Goal: Find specific page/section: Find specific page/section

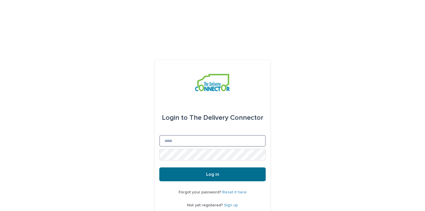
type input "**********"
click at [218, 168] on button "Log in" at bounding box center [212, 175] width 106 height 14
type input "**********"
click at [247, 168] on button "Log in" at bounding box center [212, 175] width 106 height 14
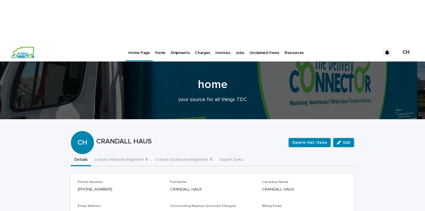
click at [159, 43] on p "Items" at bounding box center [160, 49] width 10 height 12
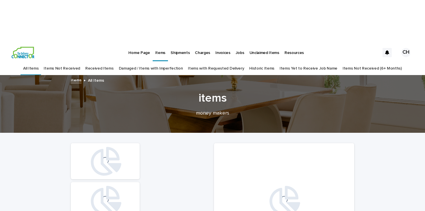
click at [107, 62] on link "Received Items" at bounding box center [99, 69] width 28 height 14
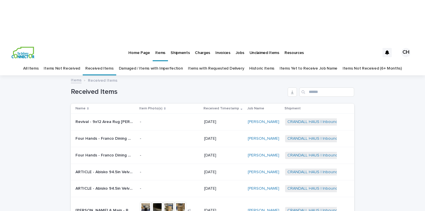
click at [144, 88] on h1 "Received Items" at bounding box center [178, 92] width 214 height 8
click at [394, 114] on div "Loading... Saving… Loading... Saving… Received Items Name Item Photo(s) Receive…" at bounding box center [212, 213] width 425 height 275
click at [148, 43] on p "Home Page" at bounding box center [138, 49] width 21 height 12
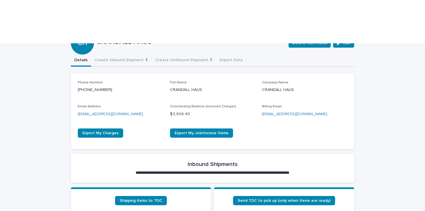
scroll to position [134, 0]
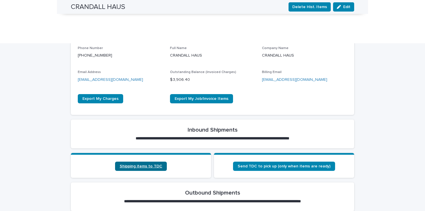
click at [137, 162] on link "Shipping items to TDC" at bounding box center [141, 166] width 52 height 9
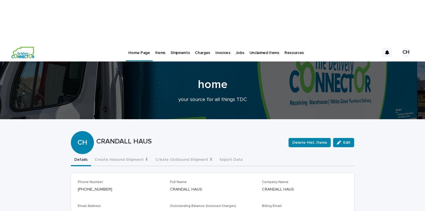
click at [221, 43] on p "Invoices" at bounding box center [222, 49] width 15 height 12
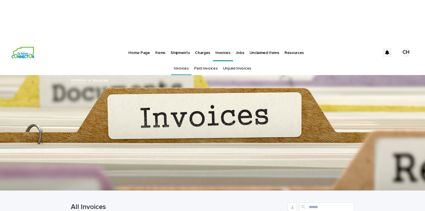
click at [142, 43] on p "Home Page" at bounding box center [138, 49] width 21 height 12
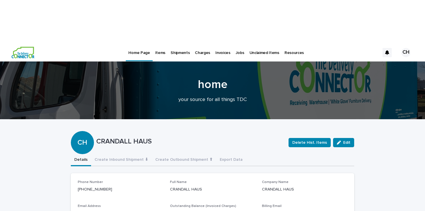
click at [238, 43] on p "Jobs" at bounding box center [240, 49] width 9 height 12
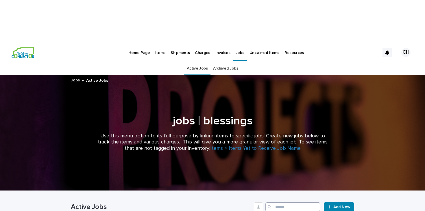
click at [286, 203] on input "Search" at bounding box center [292, 207] width 55 height 9
type input "*******"
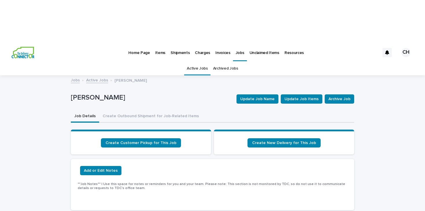
click at [217, 43] on p "Invoices" at bounding box center [222, 49] width 15 height 12
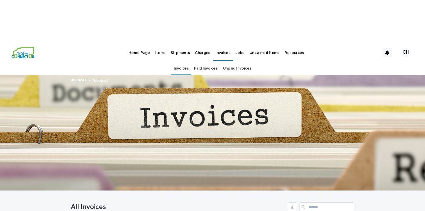
click at [236, 43] on p "Jobs" at bounding box center [240, 49] width 9 height 12
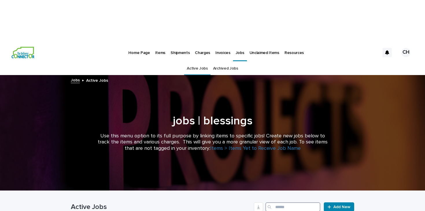
click at [279, 203] on input "Search" at bounding box center [292, 207] width 55 height 9
type input "***"
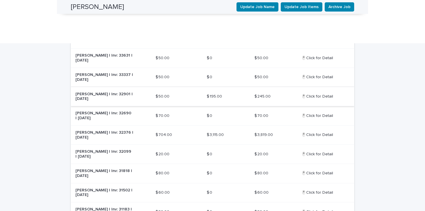
scroll to position [243, 0]
click at [338, 209] on span "Next" at bounding box center [338, 211] width 13 height 4
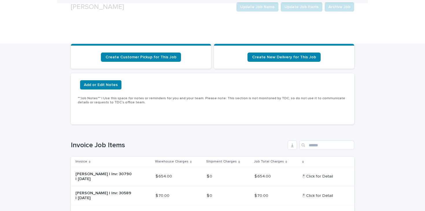
scroll to position [103, 0]
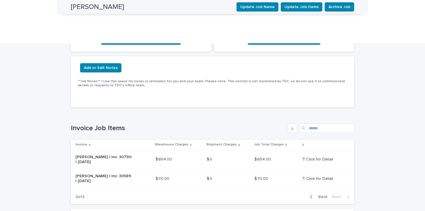
click at [318, 195] on span "Back" at bounding box center [321, 197] width 12 height 4
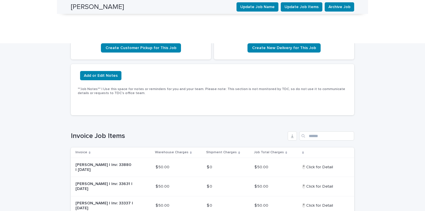
scroll to position [0, 0]
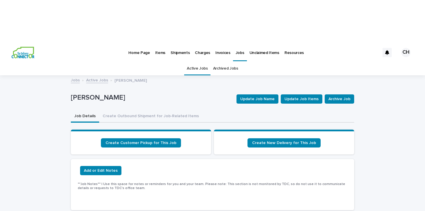
click at [220, 43] on p "Invoices" at bounding box center [222, 49] width 15 height 12
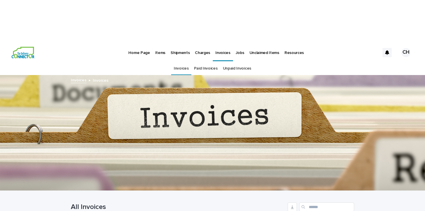
click at [202, 62] on link "Paid Invoices" at bounding box center [206, 69] width 24 height 14
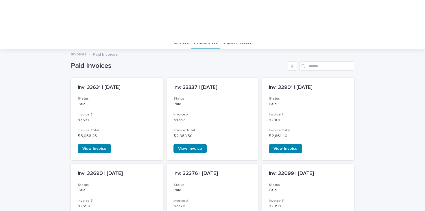
scroll to position [4, 0]
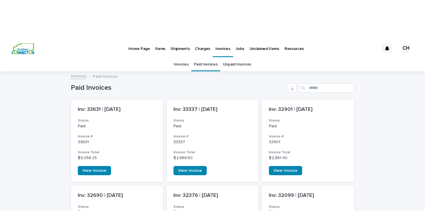
click at [238, 58] on link "Unpaid Invoices" at bounding box center [237, 65] width 28 height 14
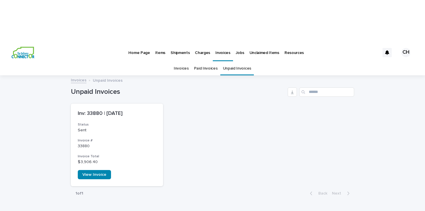
click at [187, 62] on link "Invoices" at bounding box center [181, 69] width 15 height 14
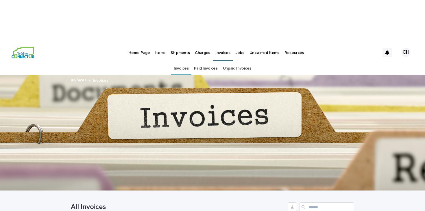
click at [26, 47] on img at bounding box center [23, 53] width 23 height 12
